Goal: Task Accomplishment & Management: Manage account settings

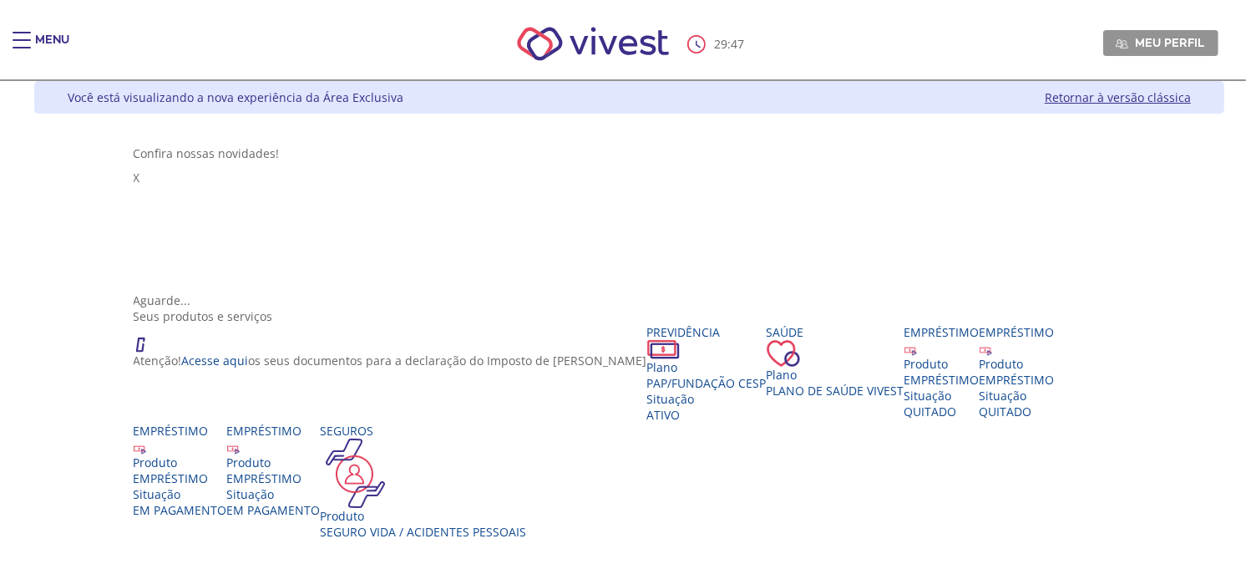
click at [17, 47] on span "Main header" at bounding box center [22, 48] width 18 height 2
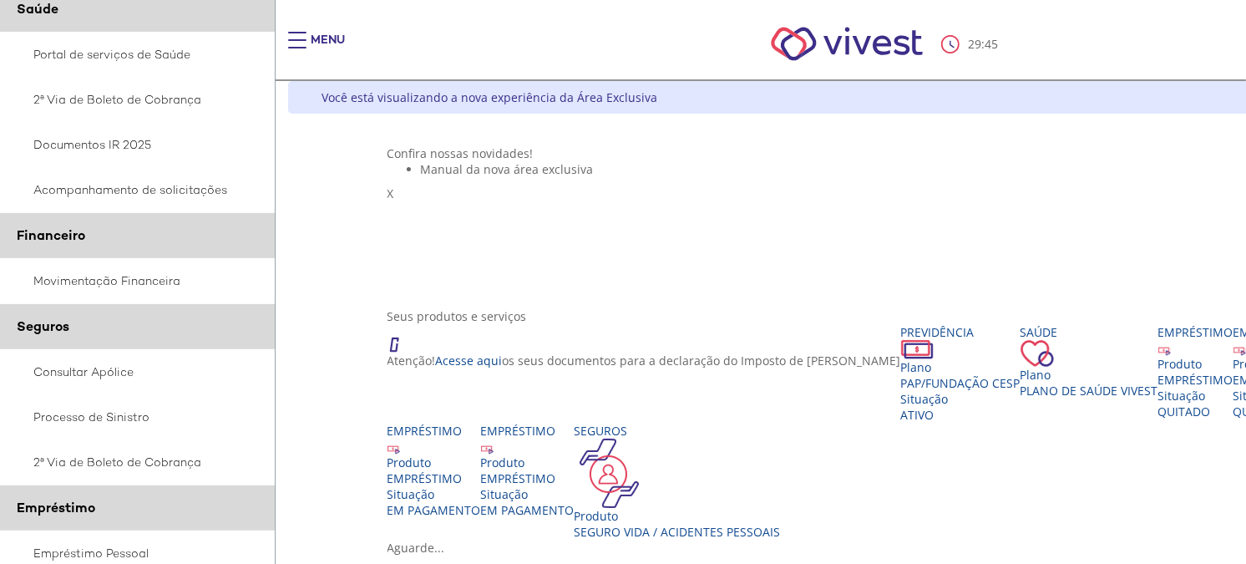
scroll to position [371, 0]
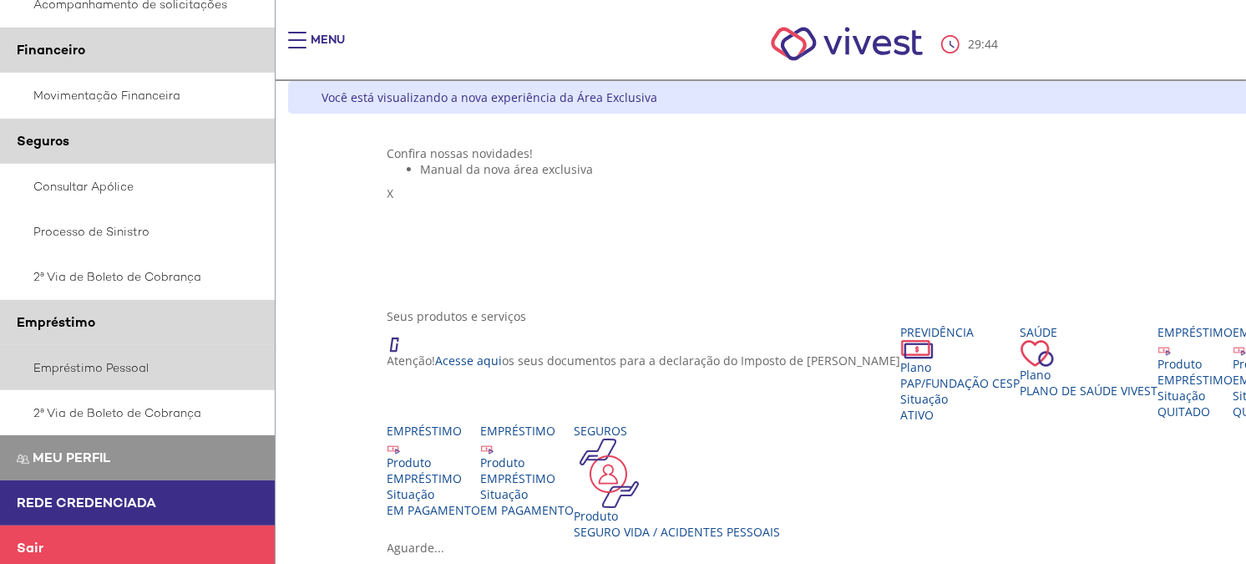
click at [60, 362] on link "Empréstimo Pessoal" at bounding box center [138, 367] width 276 height 45
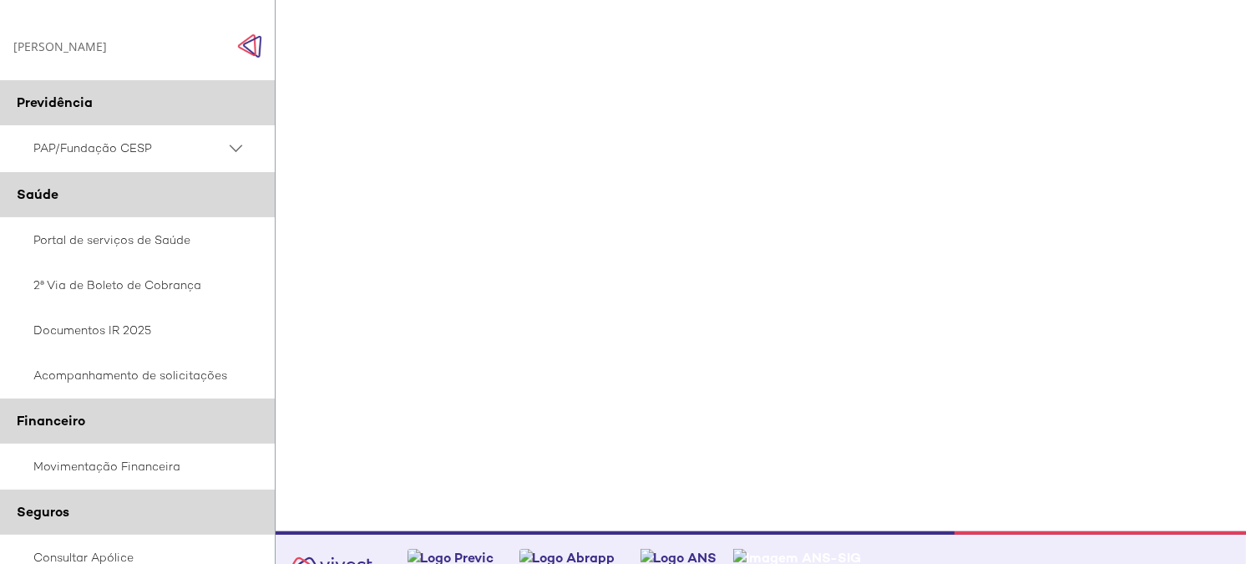
scroll to position [371, 0]
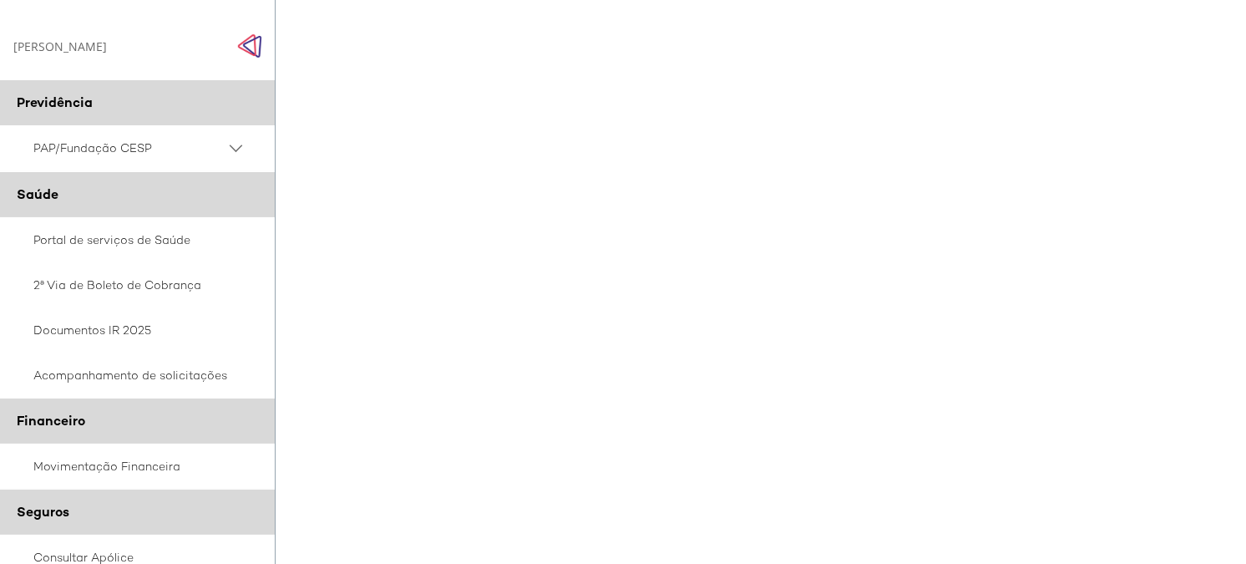
click at [255, 42] on img "Click to close side navigation." at bounding box center [249, 45] width 25 height 25
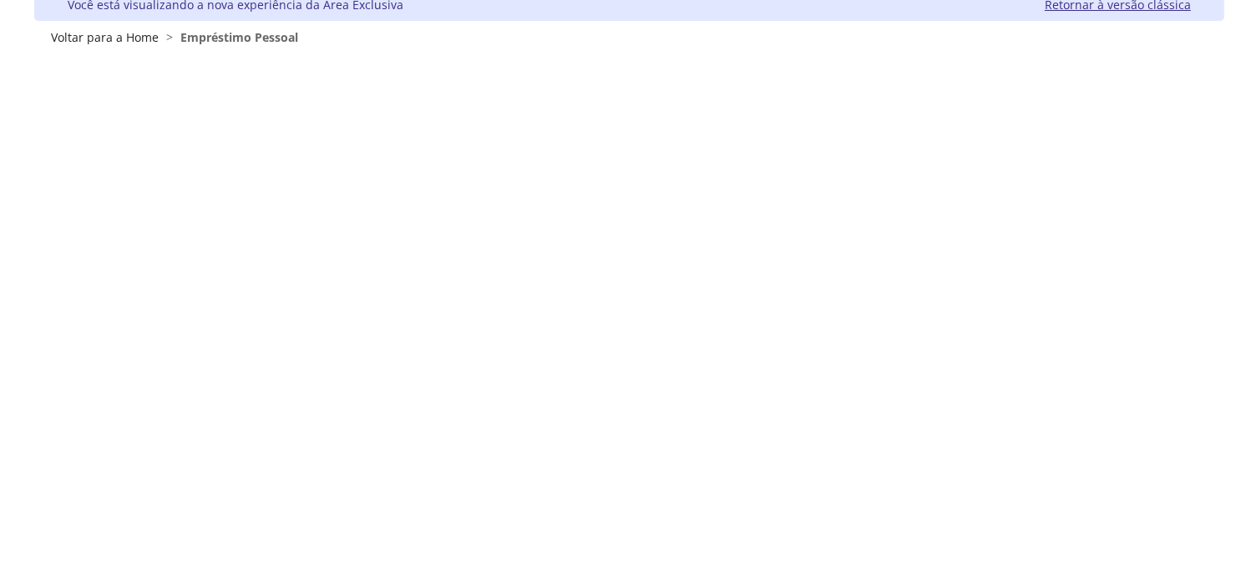
scroll to position [0, 0]
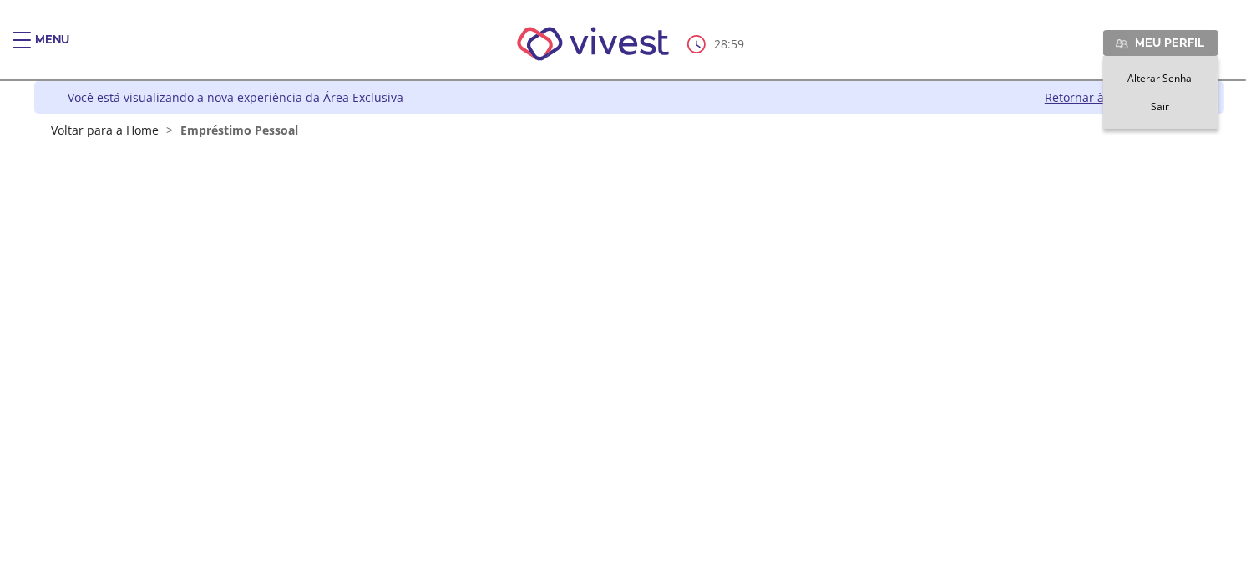
click at [1152, 100] on span "Sair" at bounding box center [1160, 106] width 18 height 14
